Goal: Transaction & Acquisition: Purchase product/service

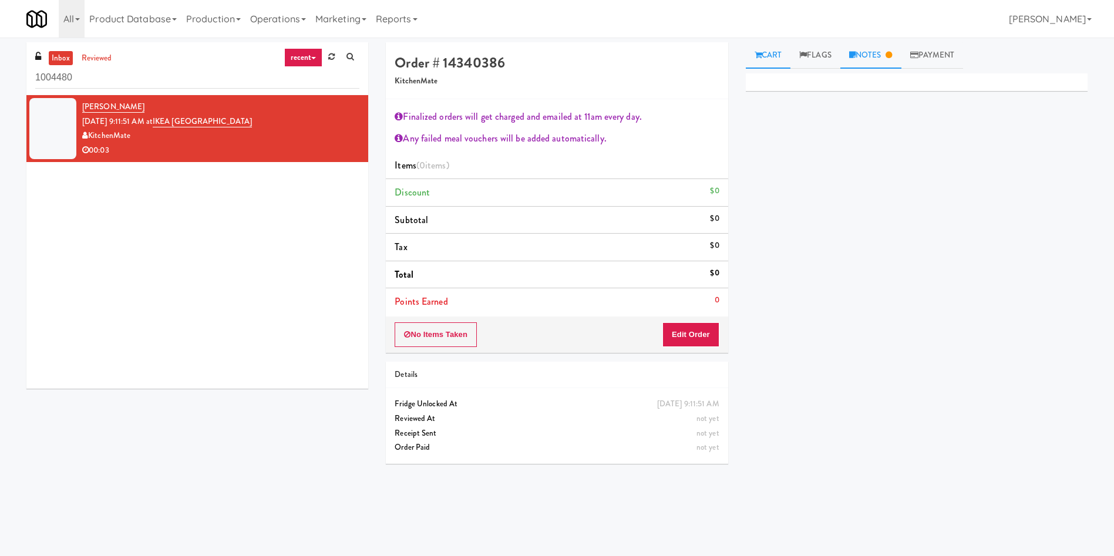
click at [868, 57] on link "Notes" at bounding box center [870, 55] width 61 height 26
click at [780, 49] on link "Cart" at bounding box center [768, 55] width 45 height 26
click at [711, 328] on button "Edit Order" at bounding box center [690, 334] width 57 height 25
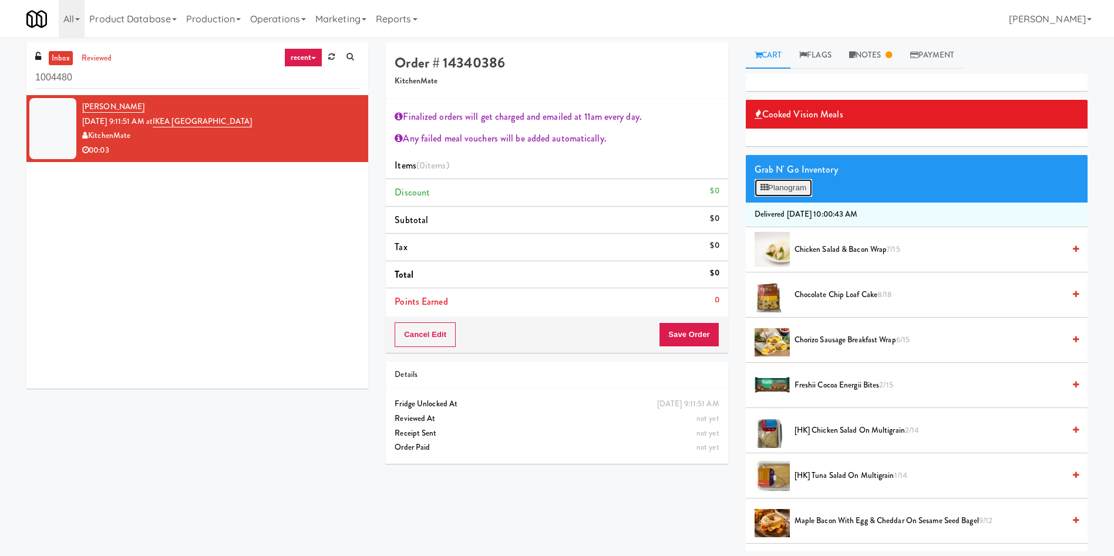
click at [767, 186] on icon at bounding box center [764, 188] width 8 height 8
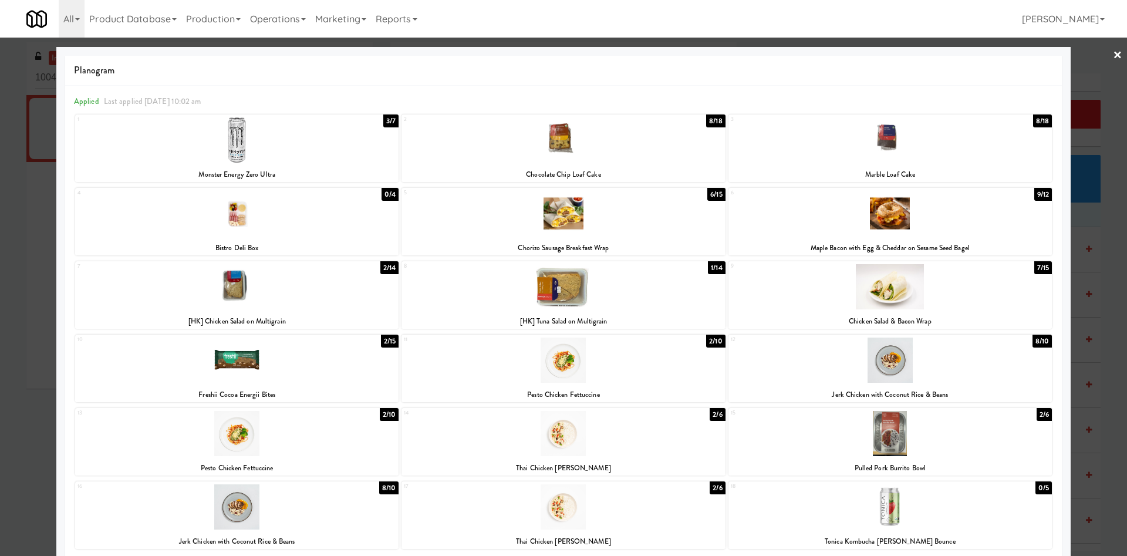
click at [1086, 89] on div at bounding box center [563, 278] width 1127 height 556
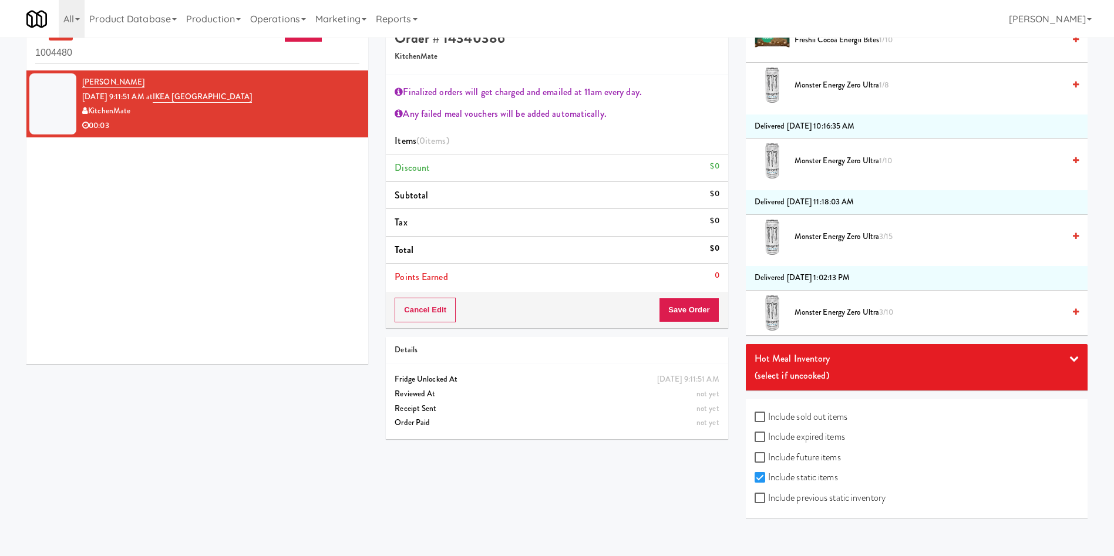
scroll to position [38, 0]
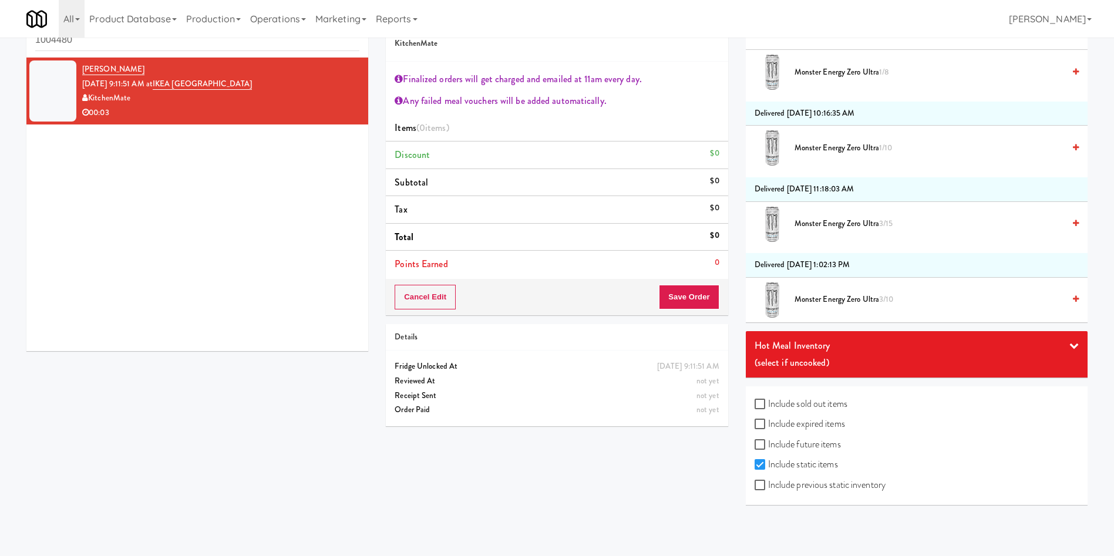
click at [831, 422] on label "Include expired items" at bounding box center [799, 424] width 90 height 18
click at [768, 422] on input "Include expired items" at bounding box center [761, 424] width 14 height 9
checkbox input "true"
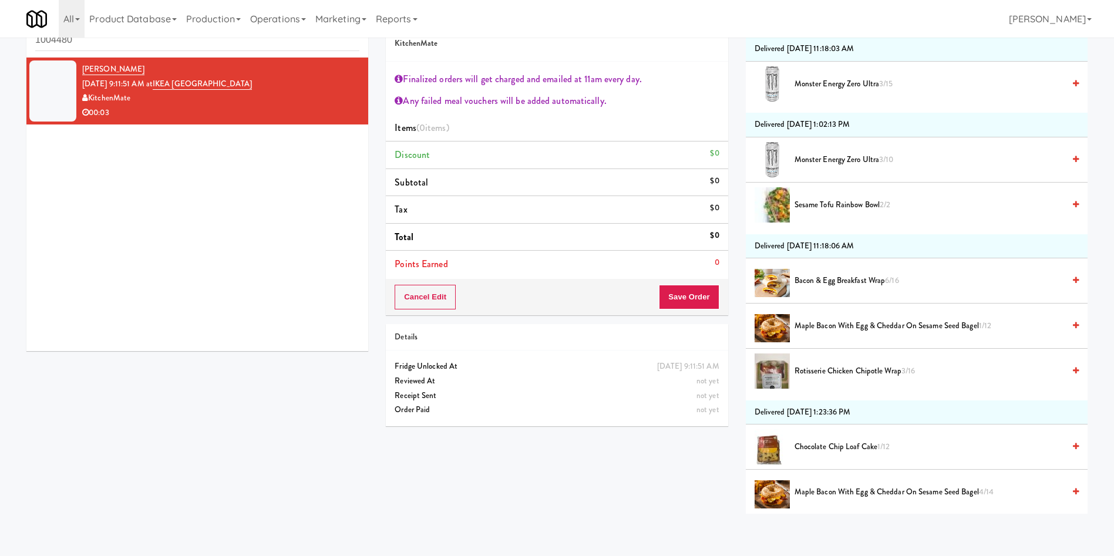
scroll to position [1761, 0]
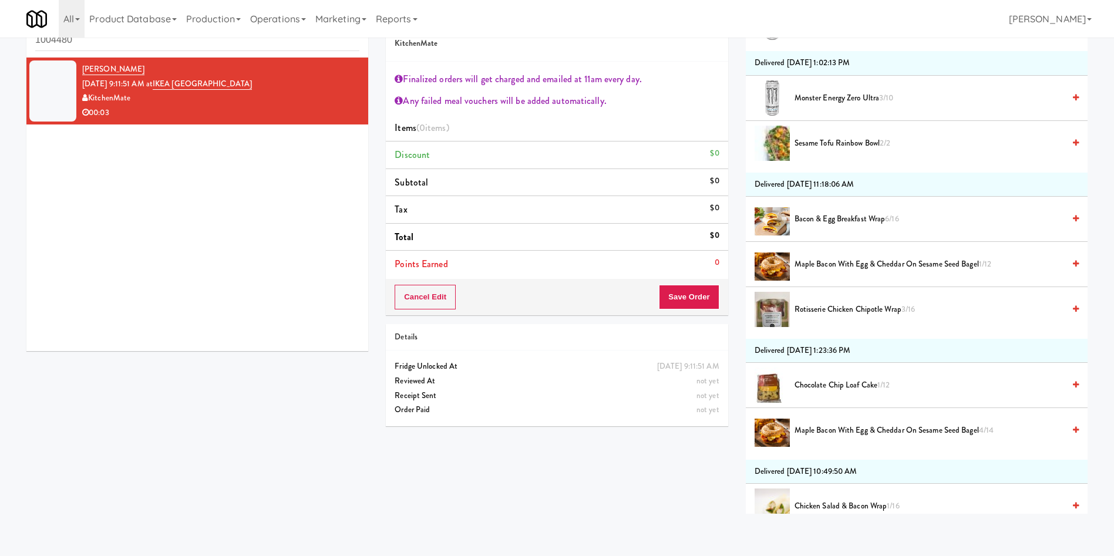
click at [681, 62] on div "Finalized orders will get charged and emailed at 11am every day. Any failed mea…" at bounding box center [557, 170] width 342 height 217
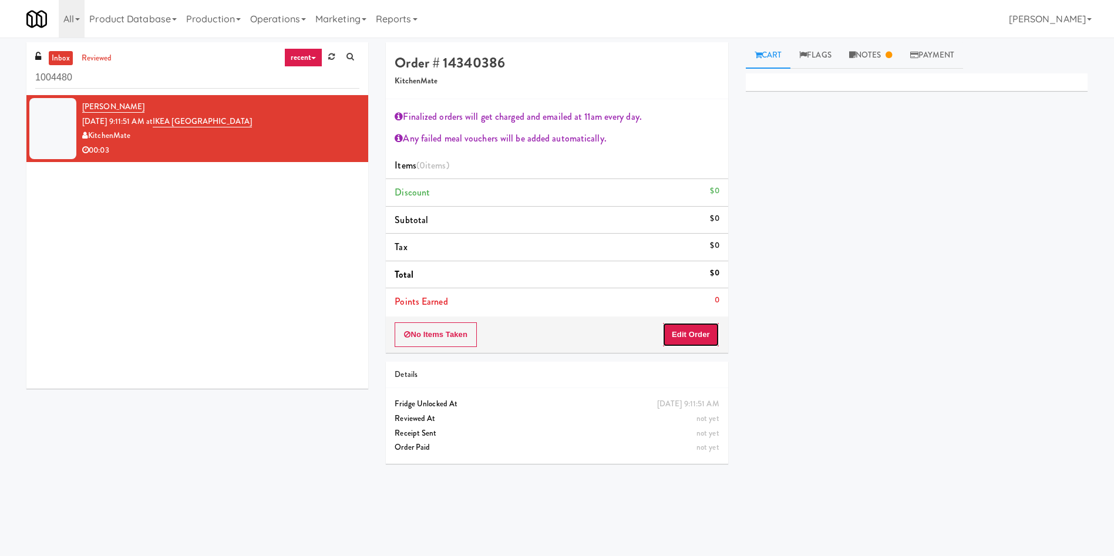
click at [679, 335] on button "Edit Order" at bounding box center [690, 334] width 57 height 25
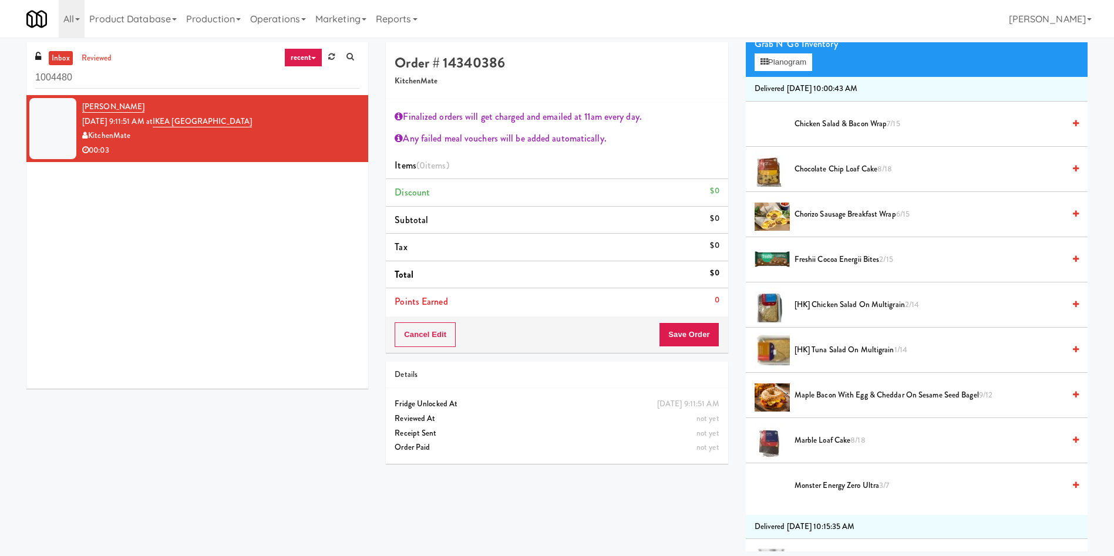
scroll to position [88, 0]
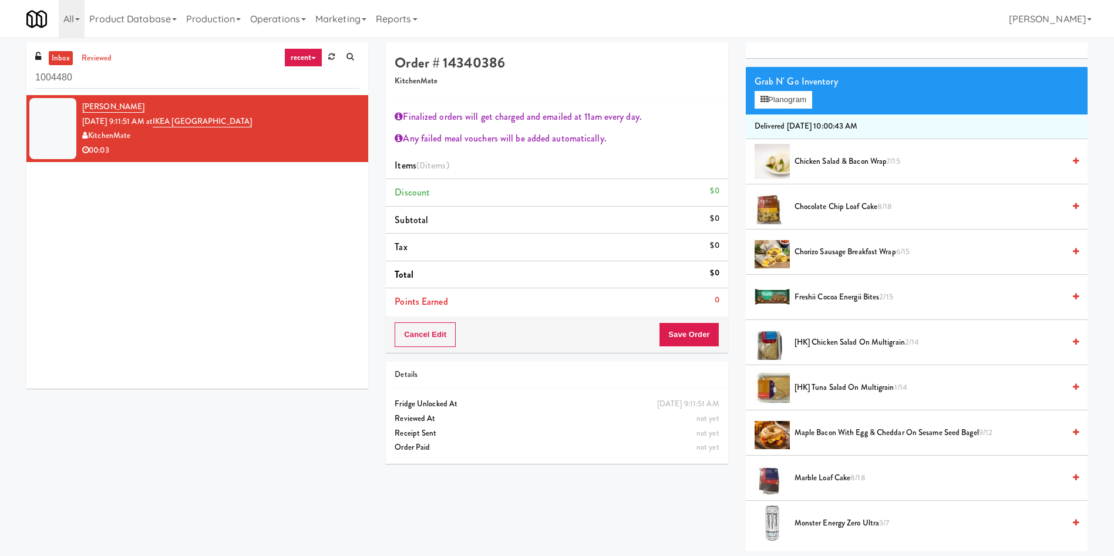
click at [864, 250] on span "Chorizo Sausage Breakfast Wrap 6/15" at bounding box center [928, 252] width 269 height 15
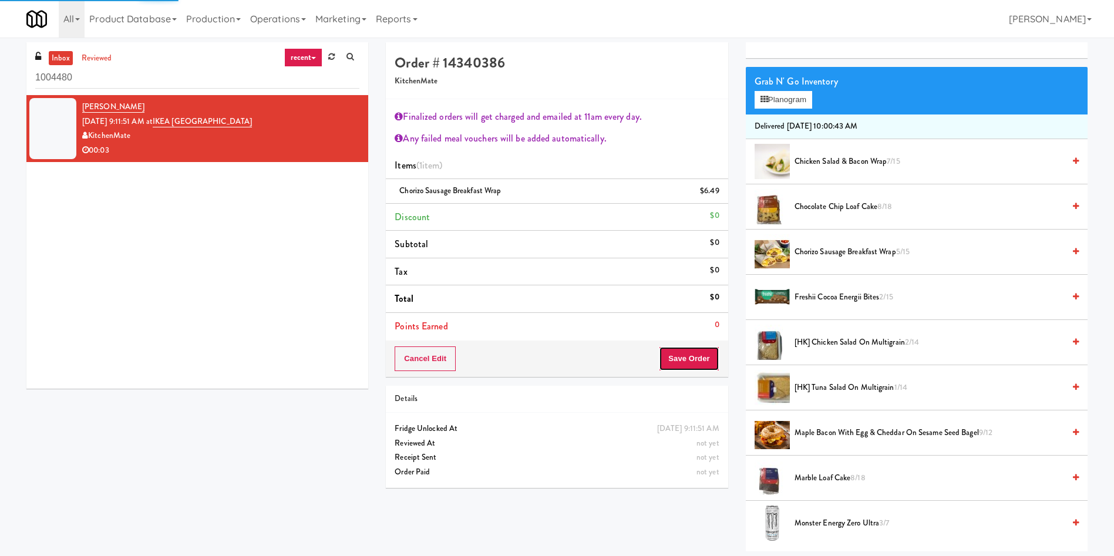
click at [698, 366] on button "Save Order" at bounding box center [689, 358] width 60 height 25
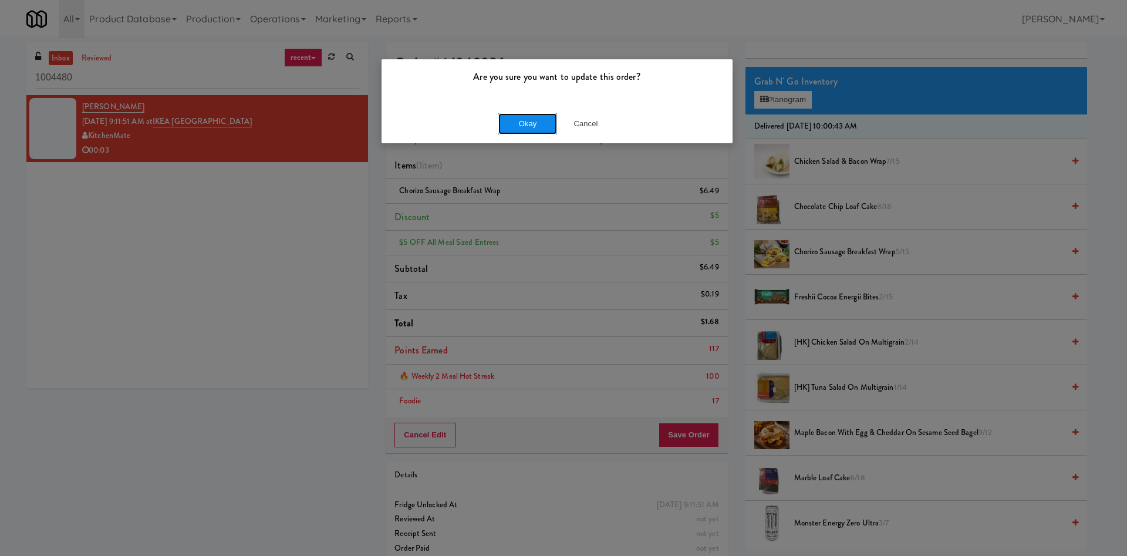
click at [527, 129] on button "Okay" at bounding box center [527, 123] width 59 height 21
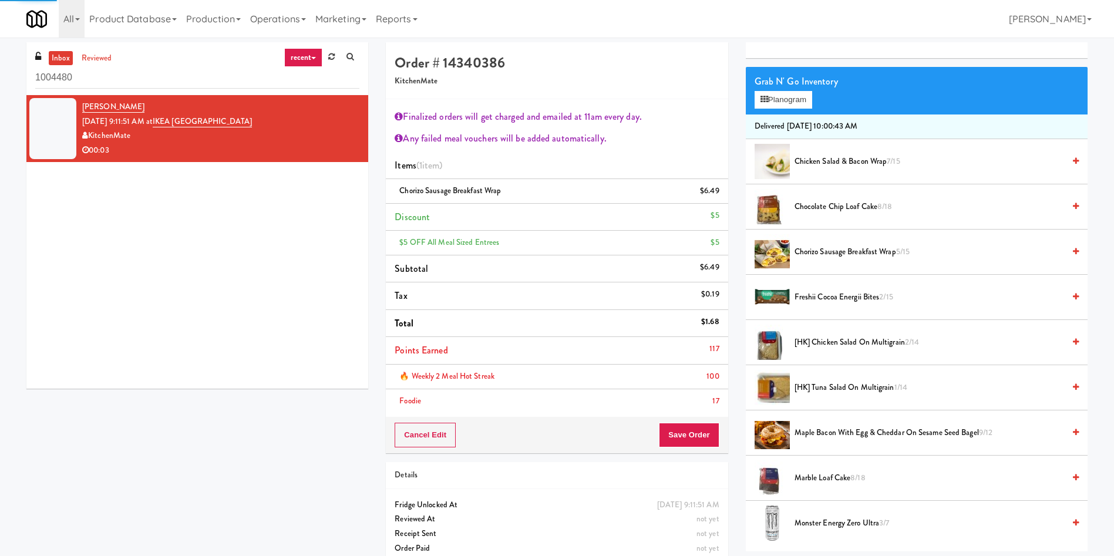
scroll to position [0, 0]
